Goal: Transaction & Acquisition: Obtain resource

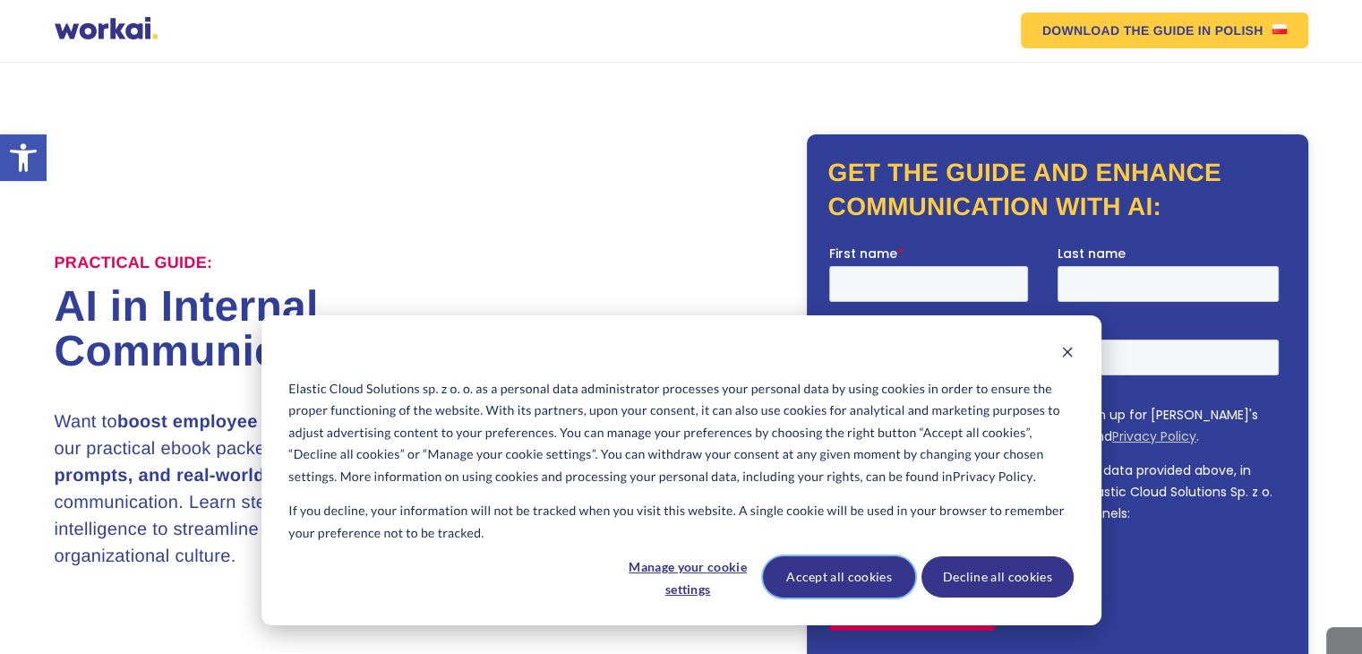
click at [842, 594] on button "Accept all cookies" at bounding box center [839, 576] width 152 height 41
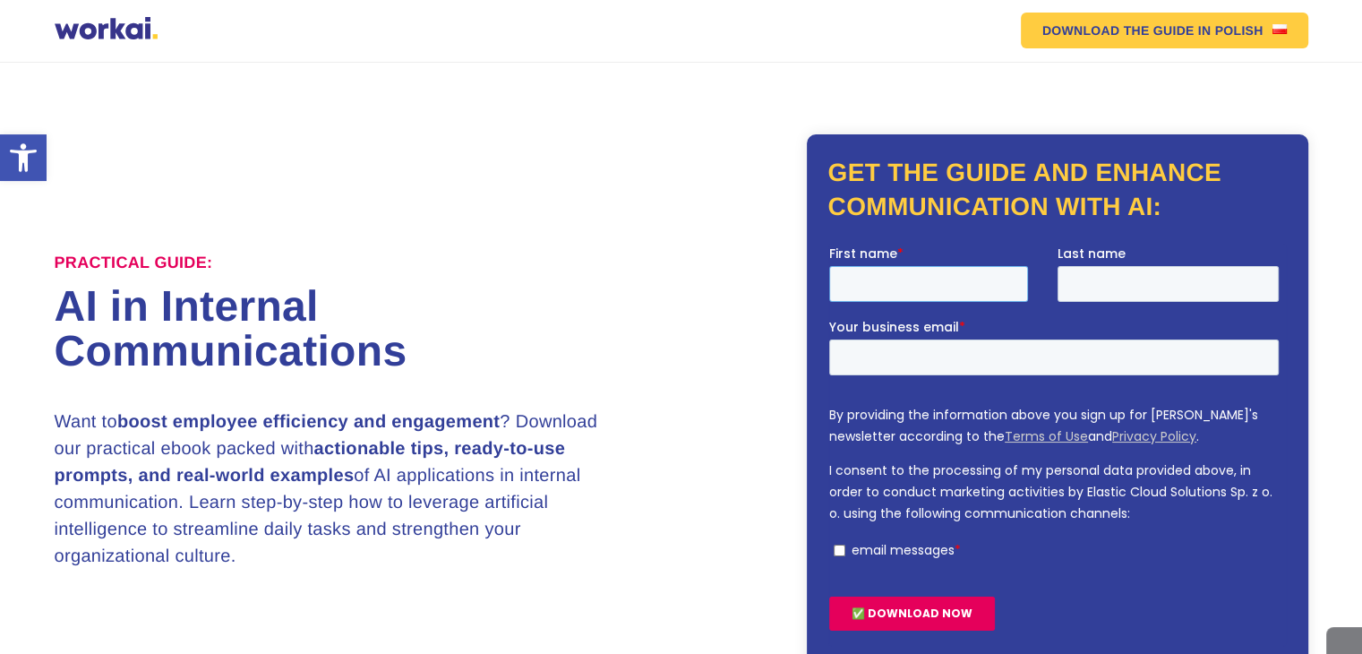
click at [892, 278] on input "First name *" at bounding box center [927, 284] width 199 height 36
type input "Prateek"
click at [1106, 291] on input "Last name" at bounding box center [1166, 284] width 221 height 36
click at [1110, 285] on input "Last name" at bounding box center [1166, 284] width 221 height 36
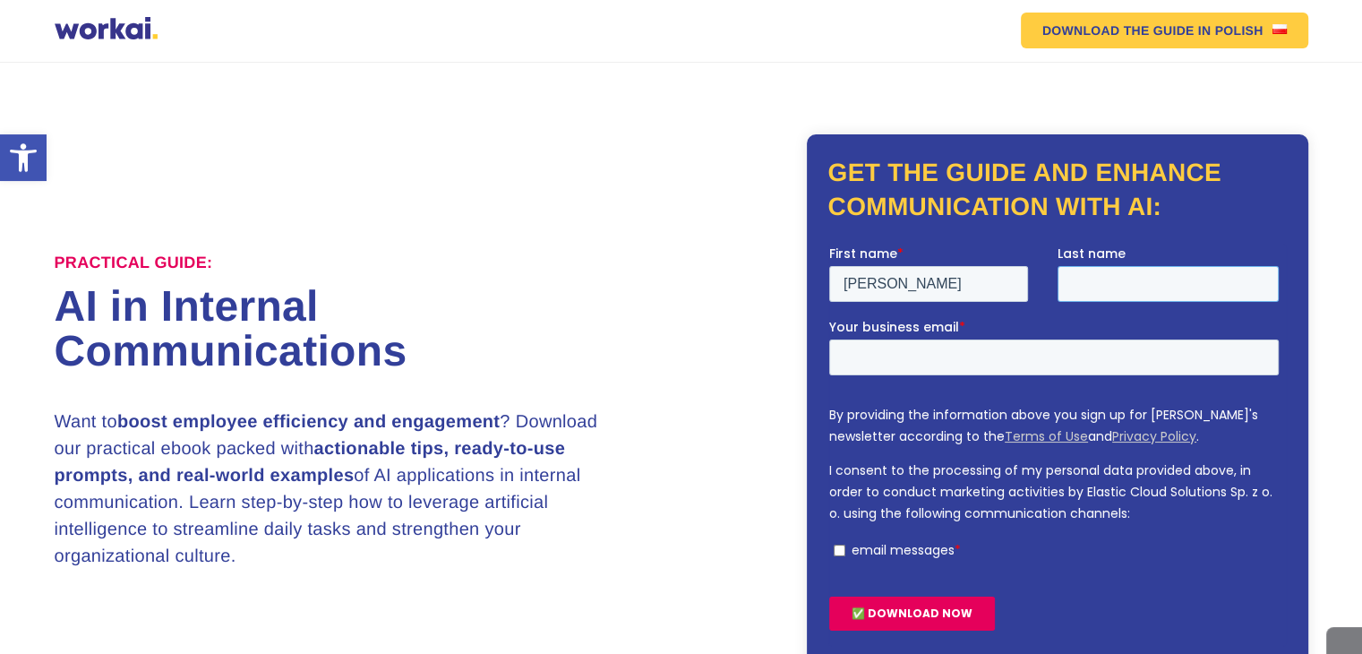
type input "P"
type input "Karn"
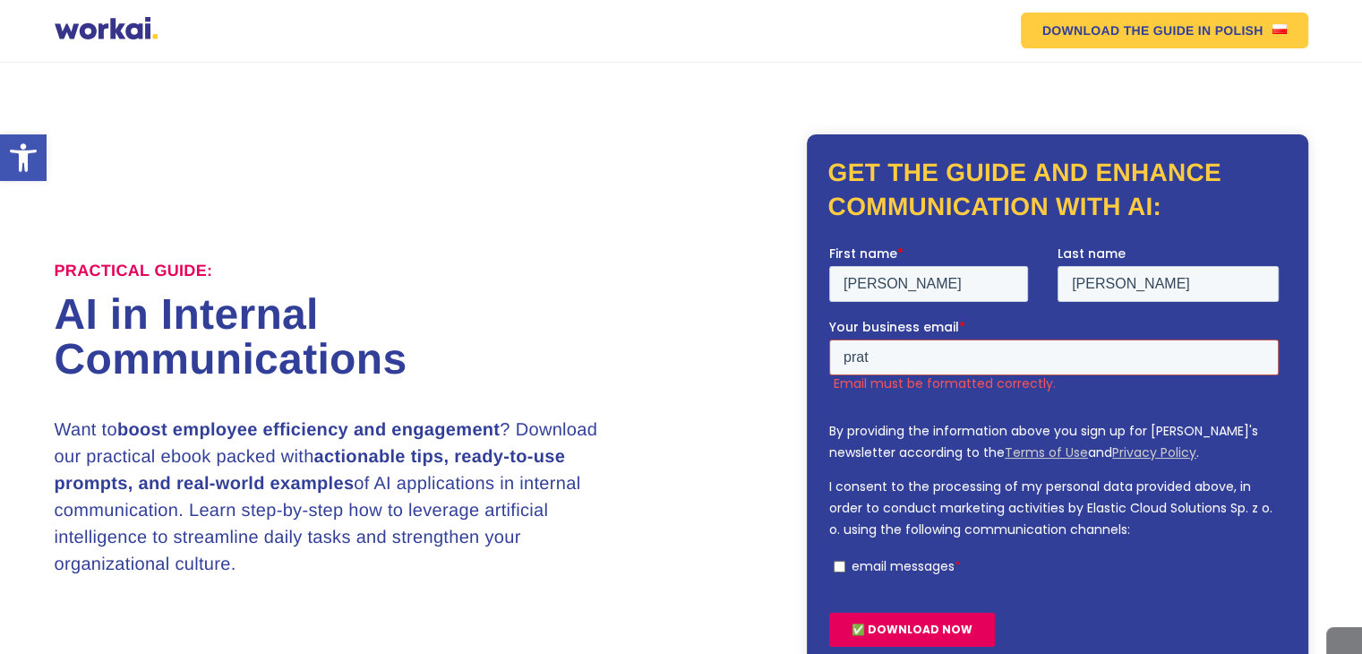
type input "prateek.karn@catallyst.com"
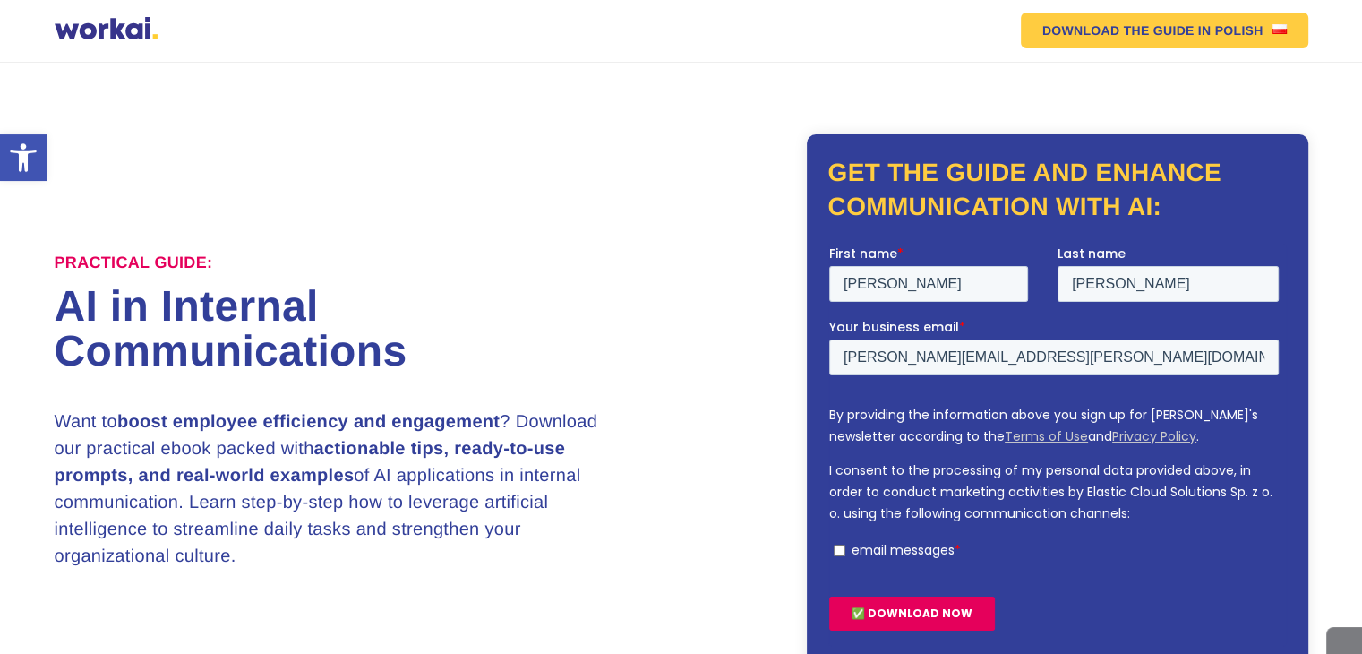
click at [837, 550] on input "email messages *" at bounding box center [839, 550] width 12 height 12
checkbox input "true"
click at [909, 613] on input "✅ DOWNLOAD NOW" at bounding box center [911, 613] width 166 height 34
